Goal: Check status

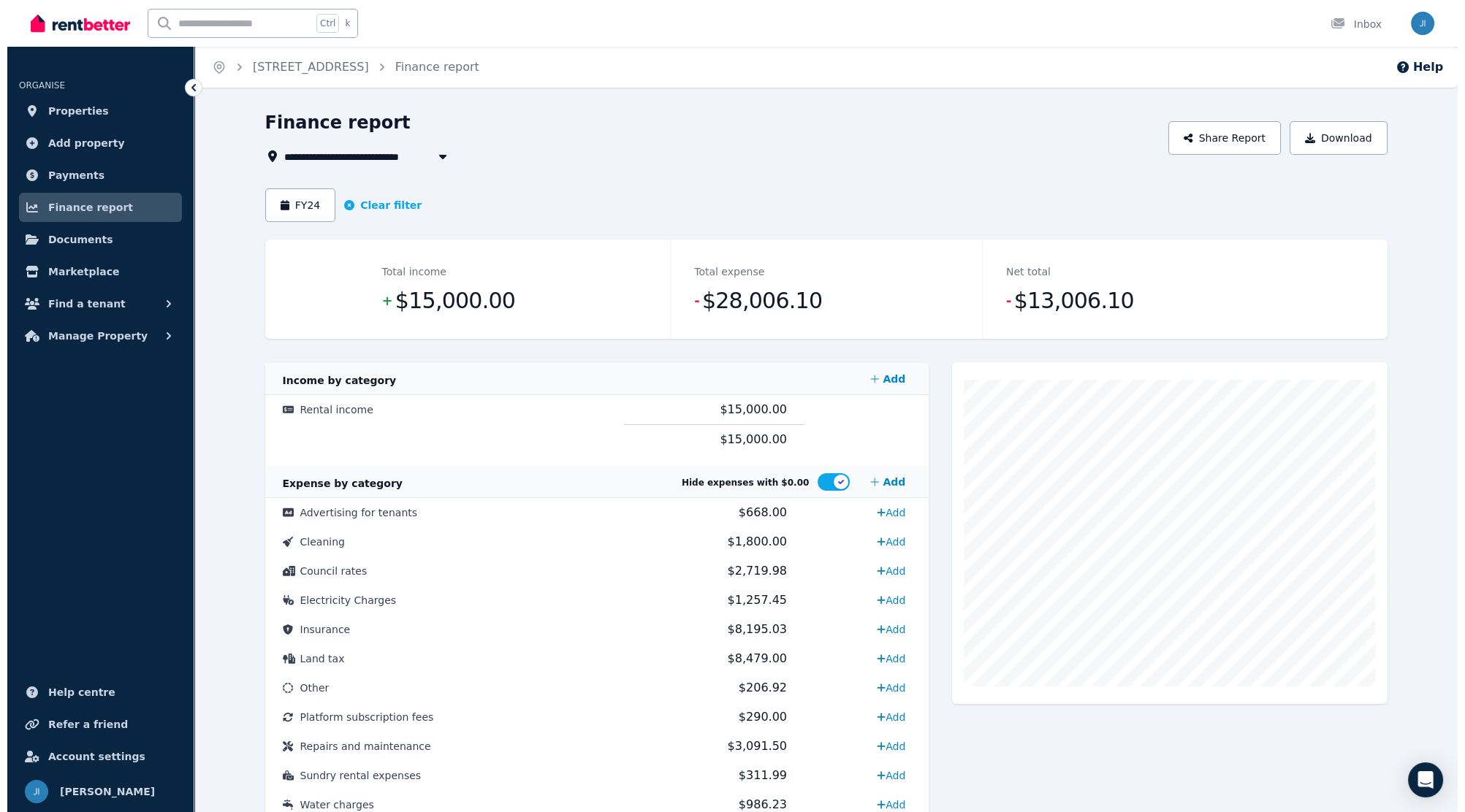
scroll to position [86, 0]
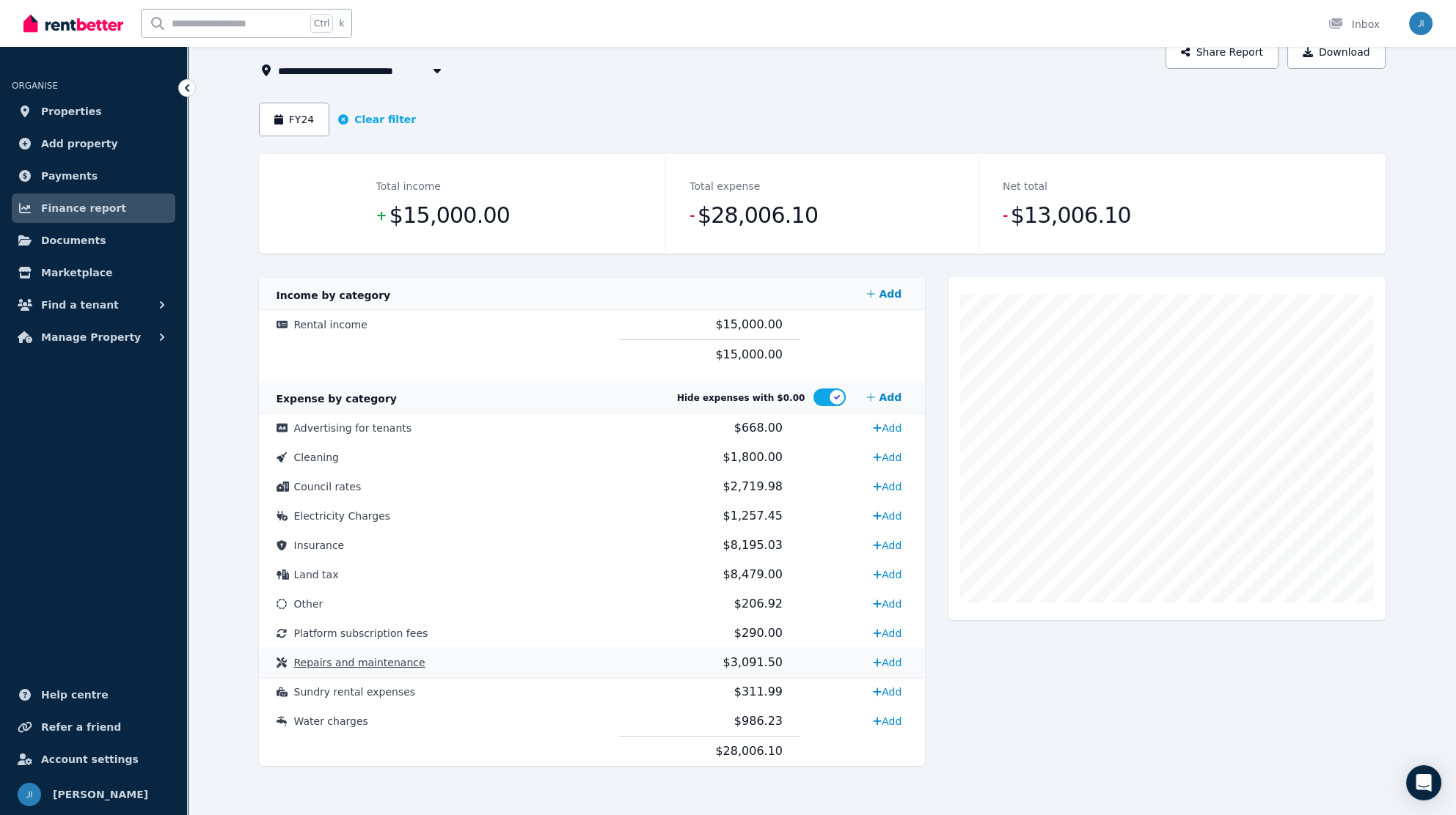
click at [377, 668] on span "Repairs and maintenance" at bounding box center [359, 663] width 132 height 12
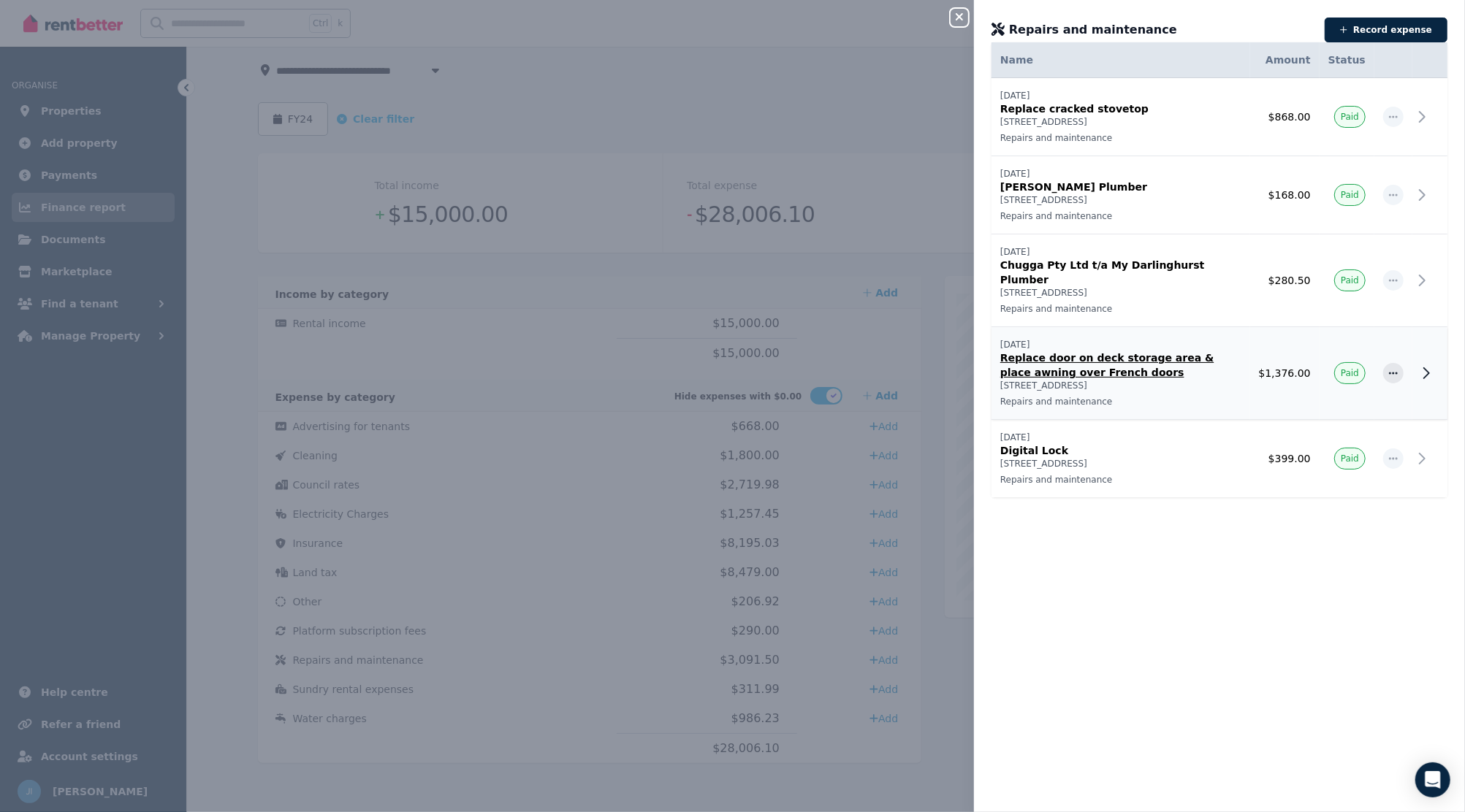
click at [1418, 365] on icon at bounding box center [1426, 373] width 17 height 17
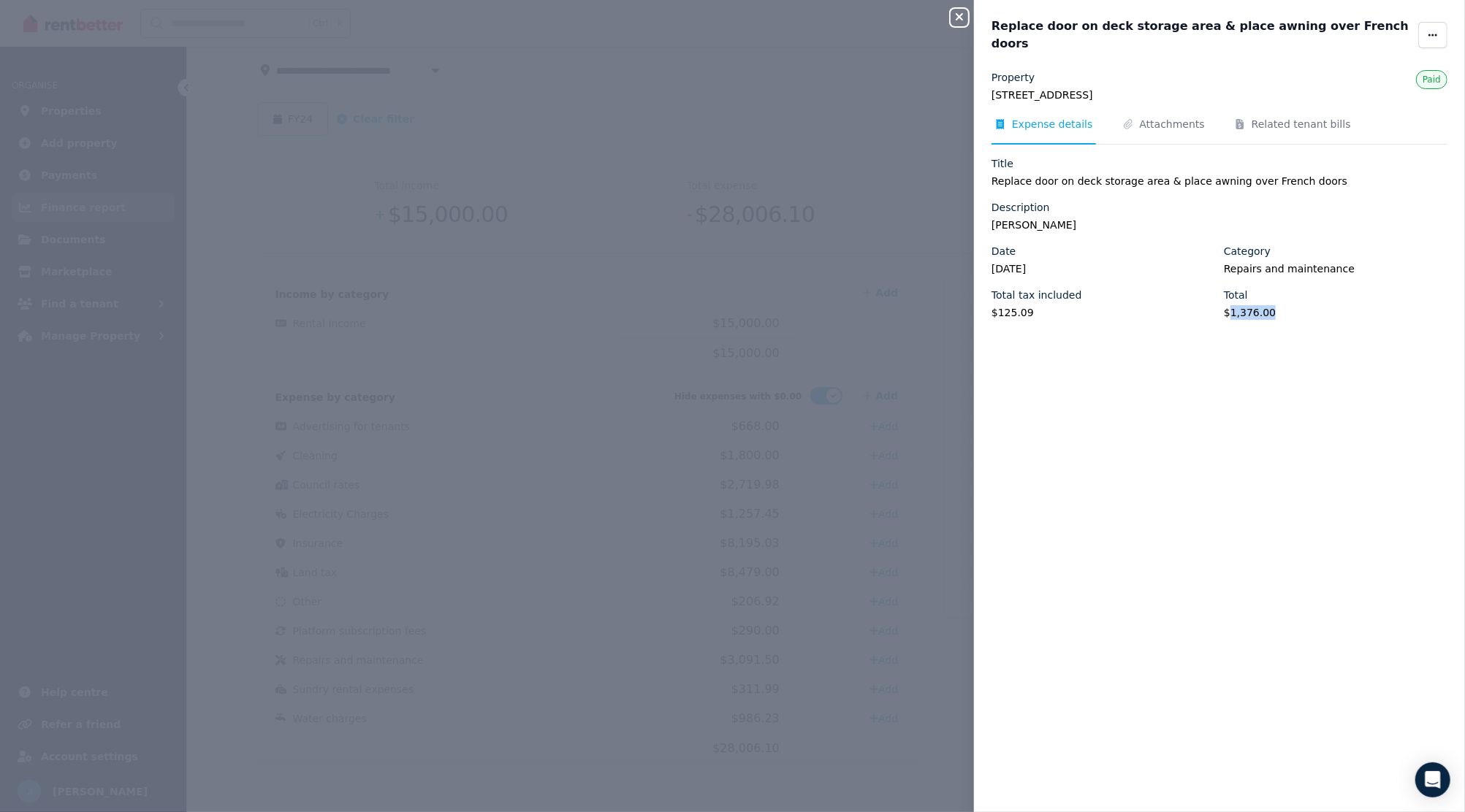
drag, startPoint x: 1221, startPoint y: 302, endPoint x: 1263, endPoint y: 301, distance: 42.0
click at [1263, 306] on legend "$1,376.00" at bounding box center [1335, 313] width 223 height 15
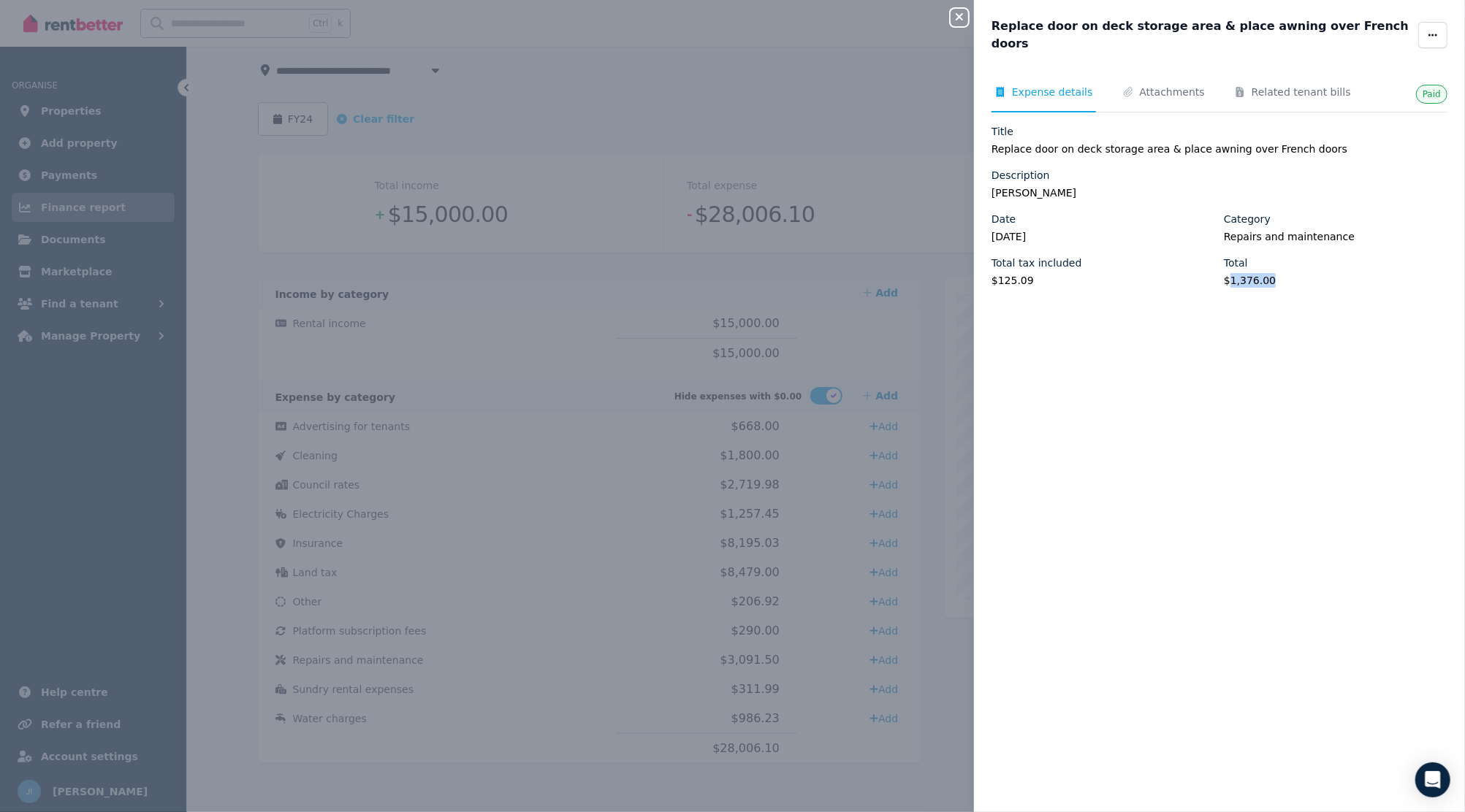
copy legend "1,376.00"
